Goal: Communication & Community: Answer question/provide support

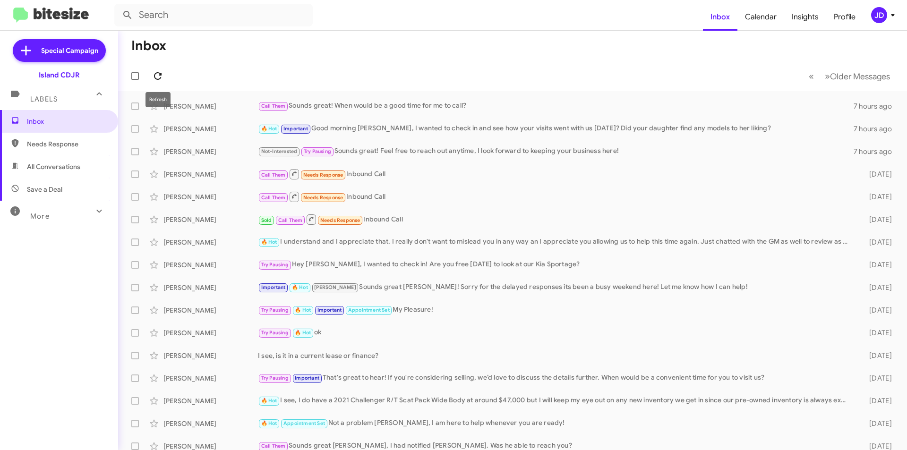
click at [162, 69] on button at bounding box center [157, 76] width 19 height 19
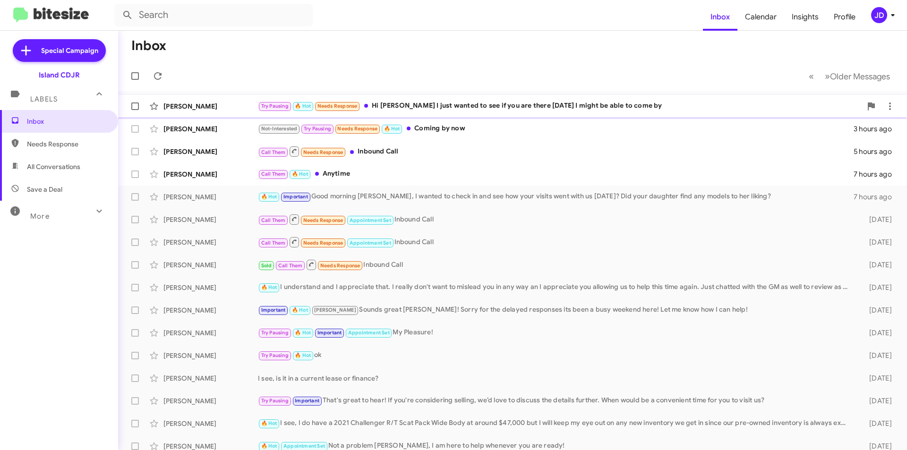
click at [416, 100] on div "[PERSON_NAME] Try Pausing 🔥 Hot Needs Response Hi [PERSON_NAME] I just wanted t…" at bounding box center [513, 106] width 774 height 19
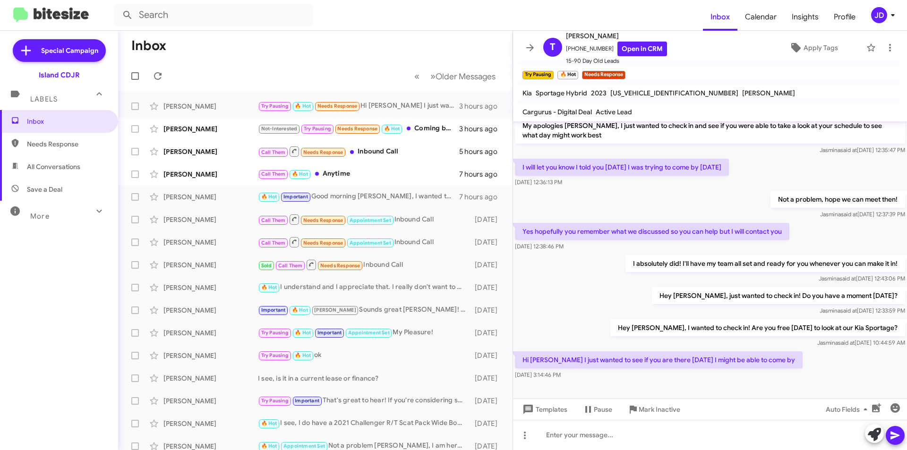
scroll to position [86, 0]
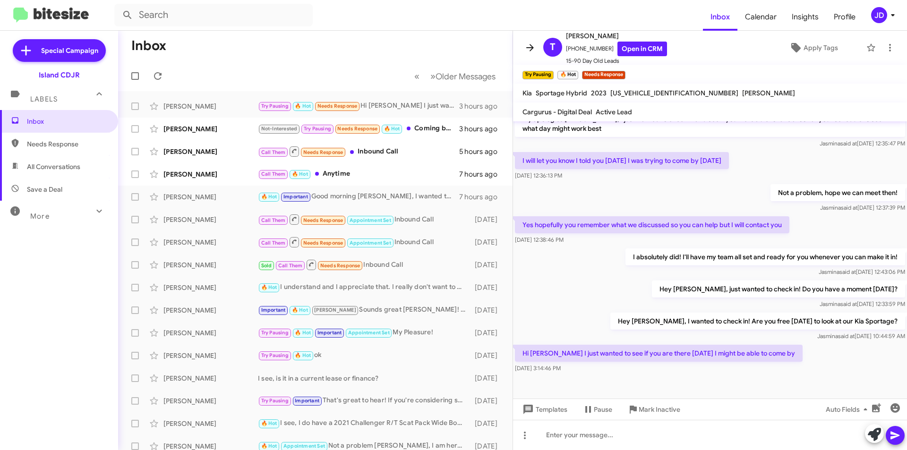
click at [523, 51] on span at bounding box center [530, 47] width 19 height 11
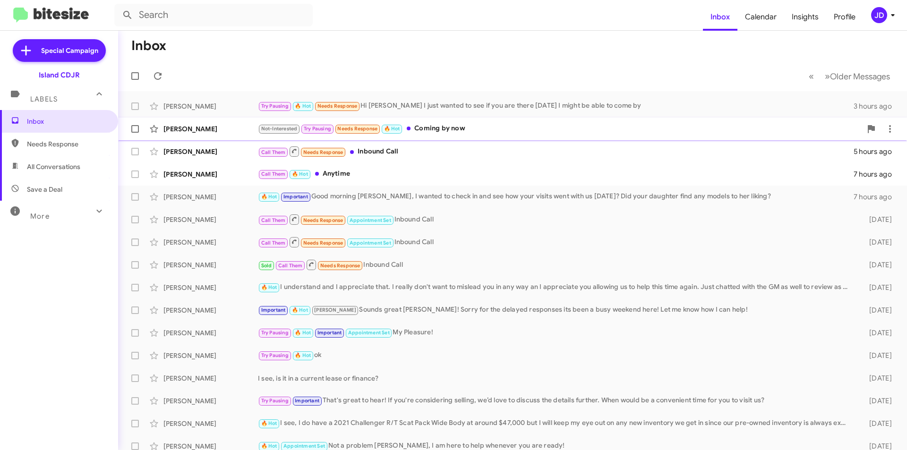
click at [430, 130] on div "Not-Interested Try Pausing Needs Response 🔥 Hot Coming by now" at bounding box center [560, 128] width 604 height 11
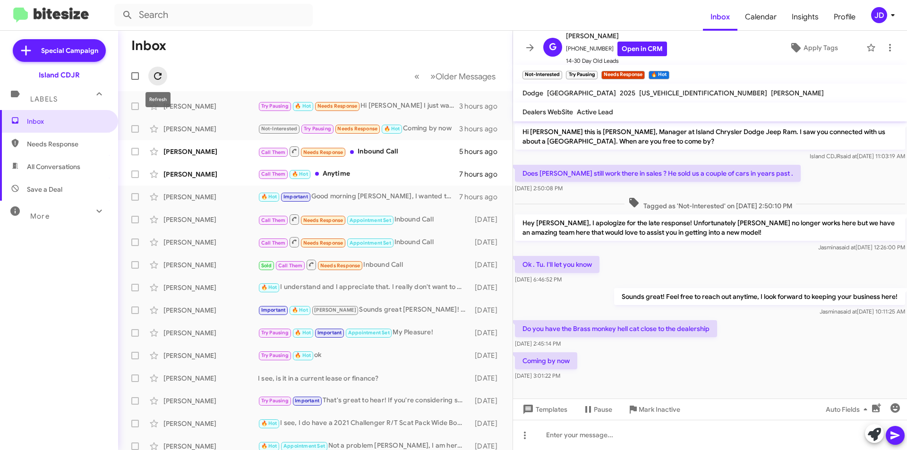
click at [159, 78] on icon at bounding box center [157, 75] width 11 height 11
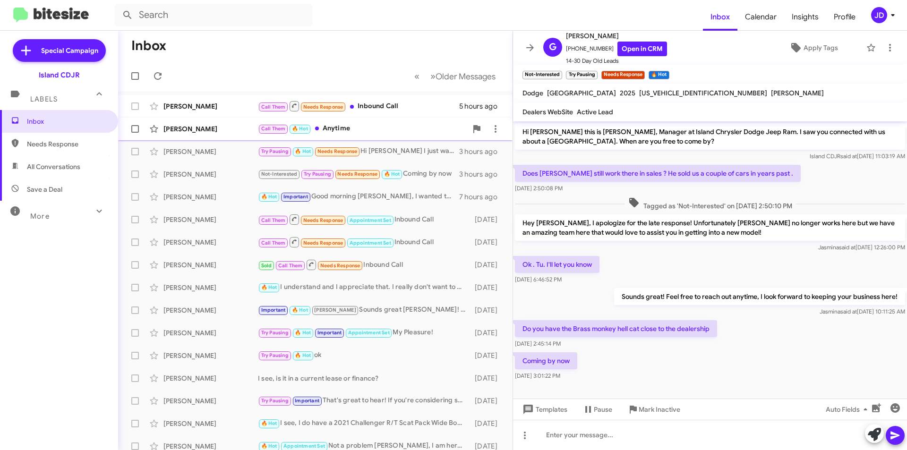
click at [316, 129] on span at bounding box center [317, 129] width 4 height 4
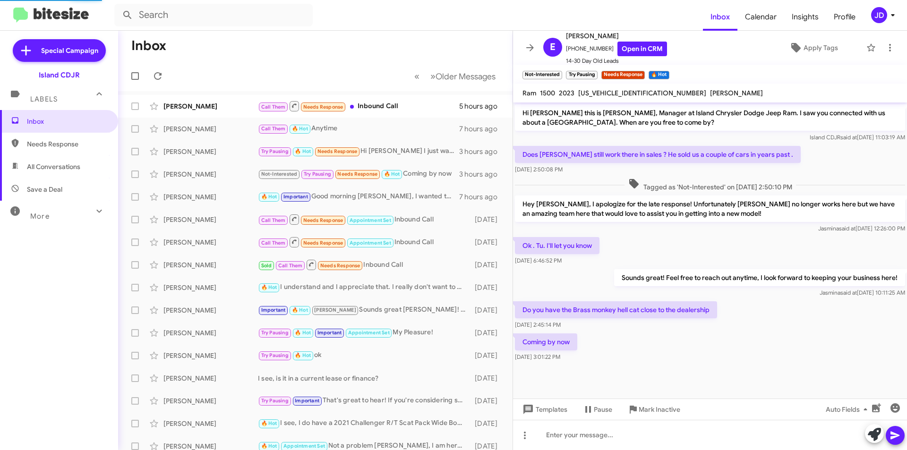
scroll to position [165, 0]
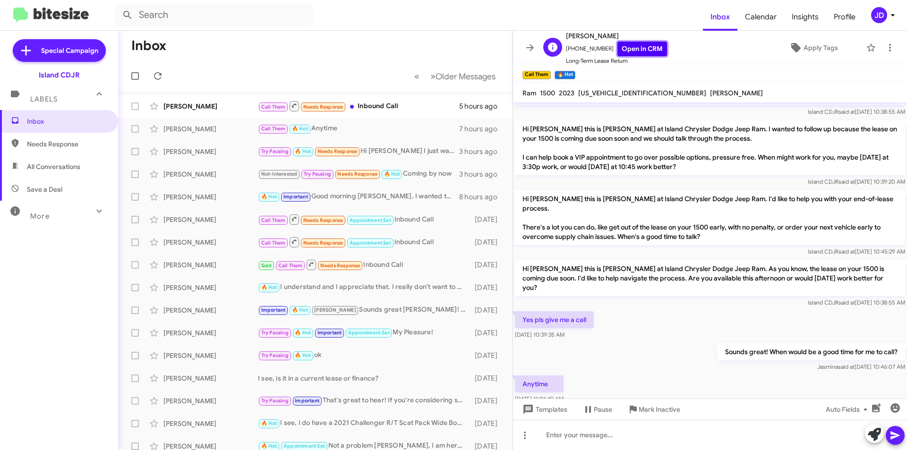
click at [628, 48] on link "Open in CRM" at bounding box center [643, 49] width 50 height 15
